Goal: Task Accomplishment & Management: Use online tool/utility

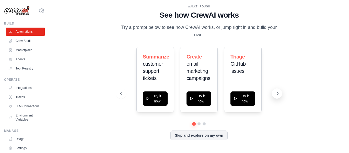
click at [277, 96] on icon at bounding box center [277, 93] width 5 height 5
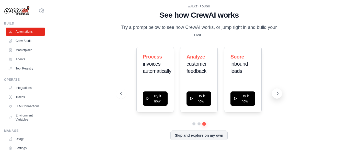
click at [281, 94] on button at bounding box center [277, 93] width 10 height 10
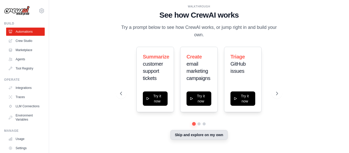
click at [222, 133] on button "Skip and explore on my own" at bounding box center [198, 135] width 57 height 10
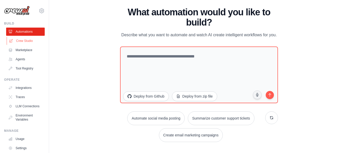
click at [27, 42] on link "Crew Studio" at bounding box center [26, 41] width 39 height 8
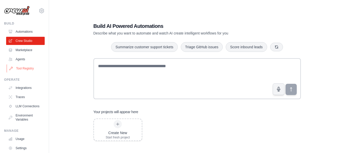
scroll to position [26, 0]
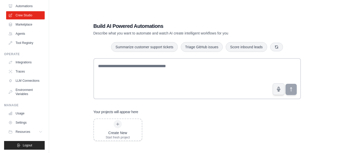
click at [251, 22] on h1 "Build AI Powered Automations" at bounding box center [179, 25] width 172 height 7
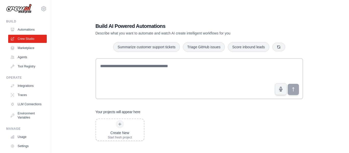
scroll to position [0, 0]
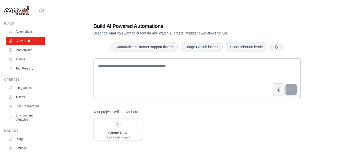
click at [24, 10] on img at bounding box center [17, 11] width 26 height 10
click at [27, 11] on img at bounding box center [17, 11] width 26 height 10
click at [39, 10] on icon at bounding box center [42, 11] width 6 height 6
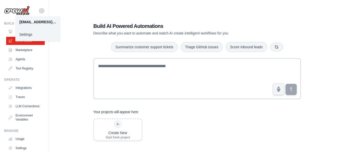
click at [105, 21] on div "Build AI Powered Automations Describe what you want to automate and watch AI cr…" at bounding box center [197, 81] width 220 height 135
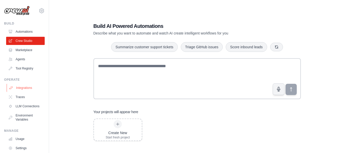
click at [15, 87] on link "Integrations" at bounding box center [26, 88] width 39 height 8
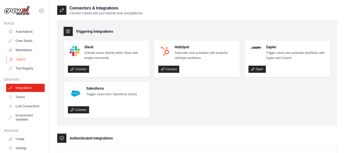
click at [22, 58] on link "Agents" at bounding box center [26, 59] width 39 height 8
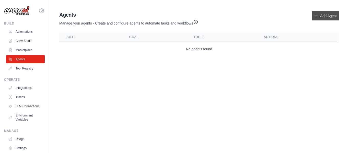
click at [333, 17] on link "Add Agent" at bounding box center [325, 15] width 27 height 9
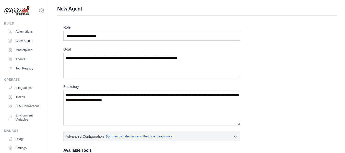
click at [279, 24] on div "Role Goal Backstory Advanced Configuration They can also be set in the code. Le…" at bounding box center [197, 142] width 280 height 253
drag, startPoint x: 11, startPoint y: 31, endPoint x: 15, endPoint y: 31, distance: 3.6
click at [12, 31] on icon at bounding box center [11, 32] width 4 height 4
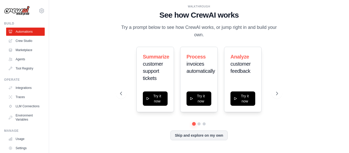
click at [19, 43] on link "Crew Studio" at bounding box center [25, 41] width 39 height 8
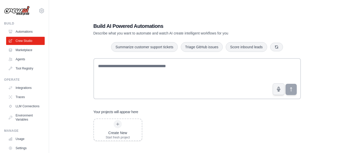
click at [18, 34] on link "Automations" at bounding box center [25, 32] width 39 height 8
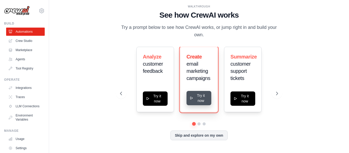
click at [192, 102] on button "Try it now" at bounding box center [198, 98] width 25 height 14
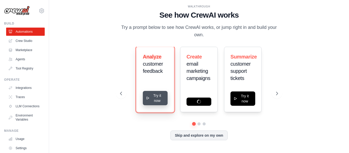
click at [154, 94] on button "Try it now" at bounding box center [155, 98] width 25 height 14
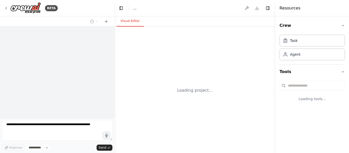
select select "****"
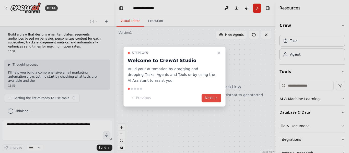
scroll to position [2, 0]
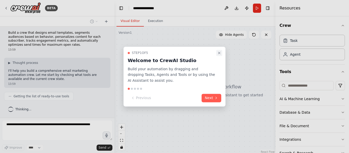
click at [218, 55] on icon "Close walkthrough" at bounding box center [219, 53] width 4 height 4
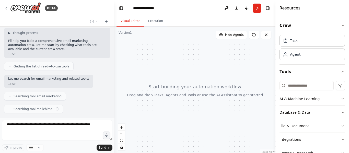
scroll to position [44, 0]
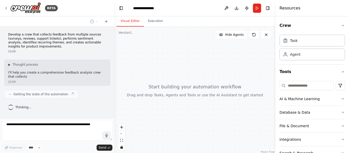
drag, startPoint x: 180, startPoint y: 85, endPoint x: 149, endPoint y: 68, distance: 35.3
click at [149, 68] on div at bounding box center [194, 91] width 161 height 128
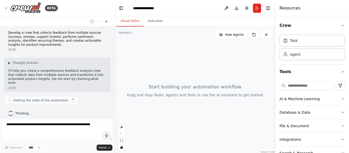
drag, startPoint x: 157, startPoint y: 82, endPoint x: 154, endPoint y: 73, distance: 9.7
click at [157, 71] on div at bounding box center [194, 91] width 161 height 128
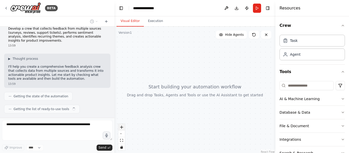
scroll to position [19, 0]
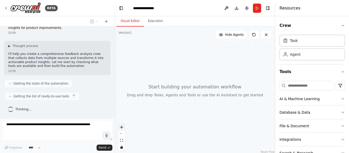
click at [122, 126] on icon "zoom in" at bounding box center [121, 127] width 3 height 3
drag, startPoint x: 143, startPoint y: 103, endPoint x: 146, endPoint y: 92, distance: 11.4
click at [146, 92] on div at bounding box center [194, 91] width 161 height 128
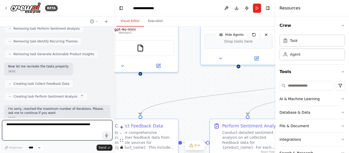
scroll to position [564, 0]
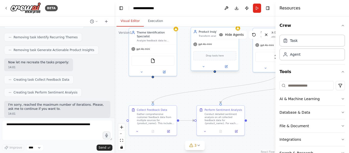
click at [216, 56] on span "Drop tools here" at bounding box center [215, 56] width 18 height 4
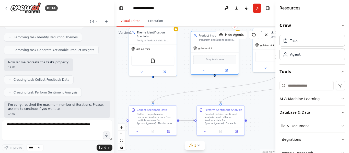
drag, startPoint x: 216, startPoint y: 56, endPoint x: 216, endPoint y: 62, distance: 5.4
click at [216, 62] on div "Drop tools here" at bounding box center [214, 59] width 43 height 9
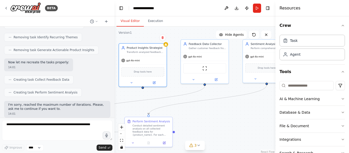
drag, startPoint x: 197, startPoint y: 78, endPoint x: 125, endPoint y: 90, distance: 72.9
click at [125, 90] on div ".deletable-edge-delete-btn { width: 20px; height: 20px; border: 0px solid #ffff…" at bounding box center [194, 91] width 161 height 128
drag, startPoint x: 257, startPoint y: 92, endPoint x: 239, endPoint y: 55, distance: 41.1
click at [240, 91] on div ".deletable-edge-delete-btn { width: 20px; height: 20px; border: 0px solid #ffff…" at bounding box center [194, 91] width 161 height 128
click at [257, 7] on button "Run" at bounding box center [257, 8] width 8 height 9
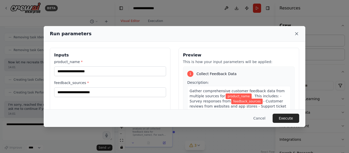
click at [297, 32] on icon at bounding box center [296, 33] width 5 height 5
